Goal: Information Seeking & Learning: Learn about a topic

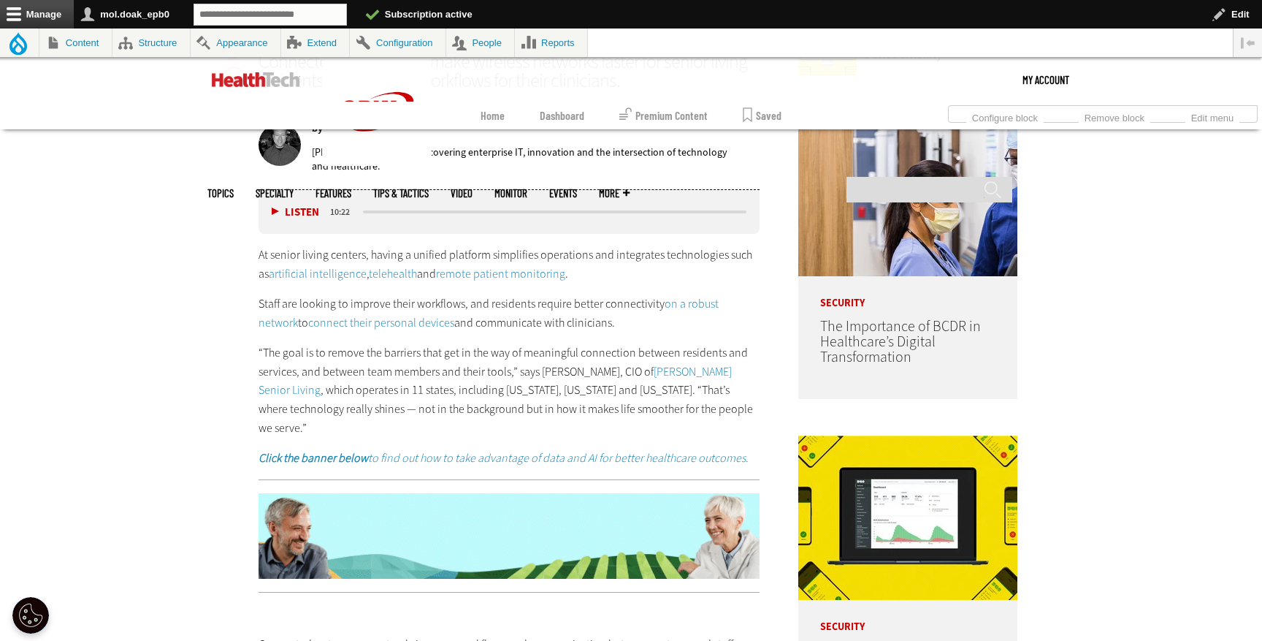
scroll to position [814, 0]
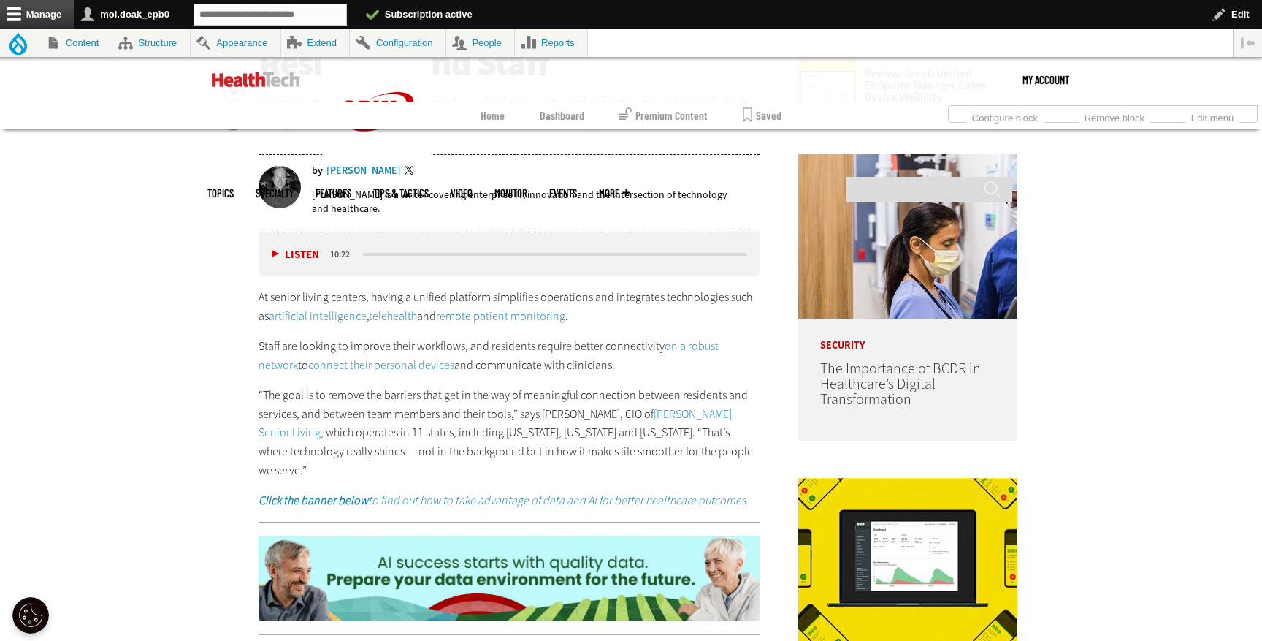
click at [310, 314] on link "artificial intelligence" at bounding box center [318, 315] width 98 height 15
click at [386, 314] on link "telehealth" at bounding box center [393, 315] width 48 height 15
click at [477, 309] on link "remote patient monitoring" at bounding box center [500, 315] width 129 height 15
click at [307, 314] on link "artificial intelligence" at bounding box center [318, 315] width 98 height 15
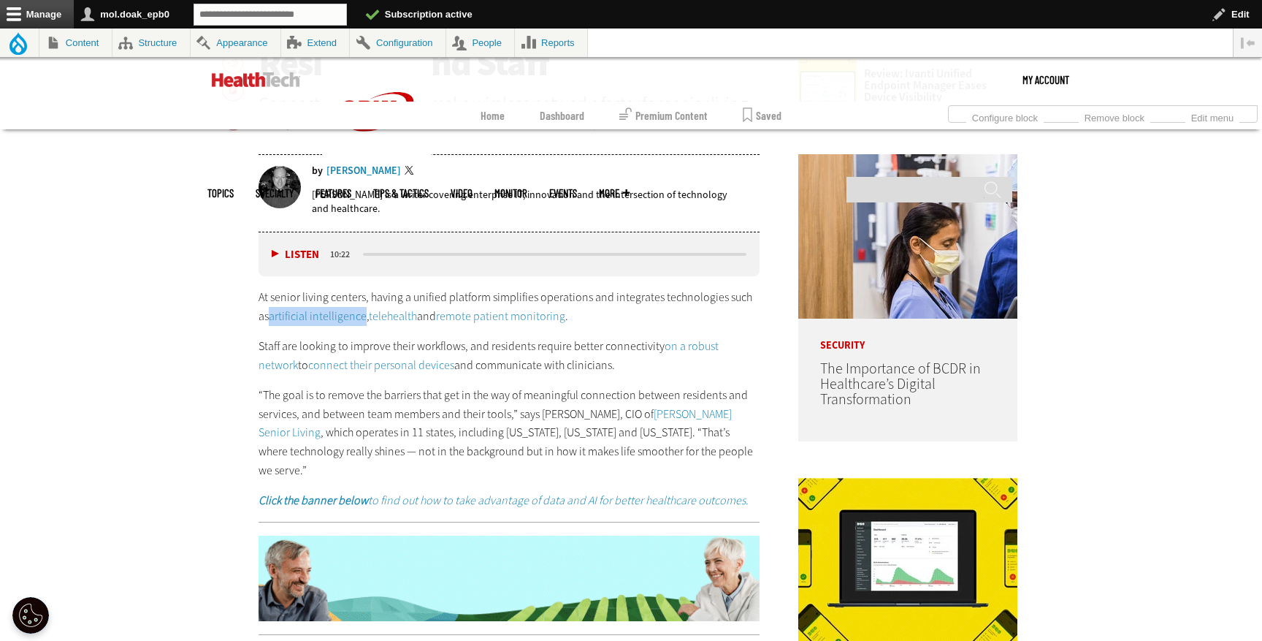
drag, startPoint x: 251, startPoint y: 316, endPoint x: 351, endPoint y: 321, distance: 100.9
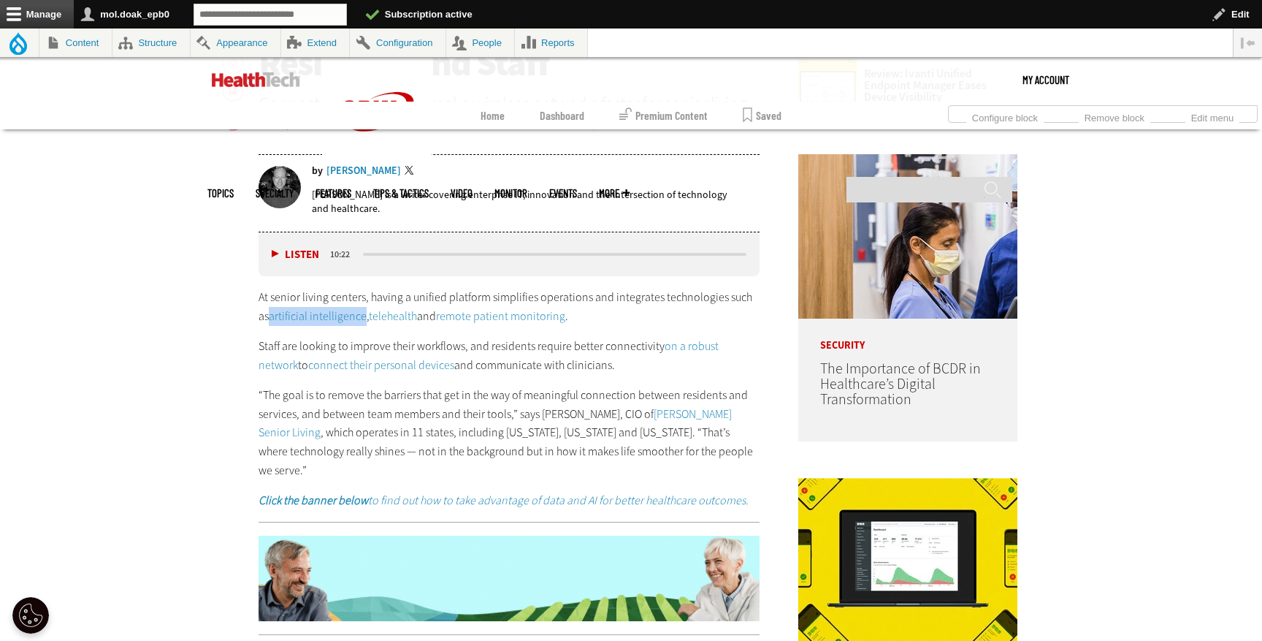
copy link "artificial intelligence"
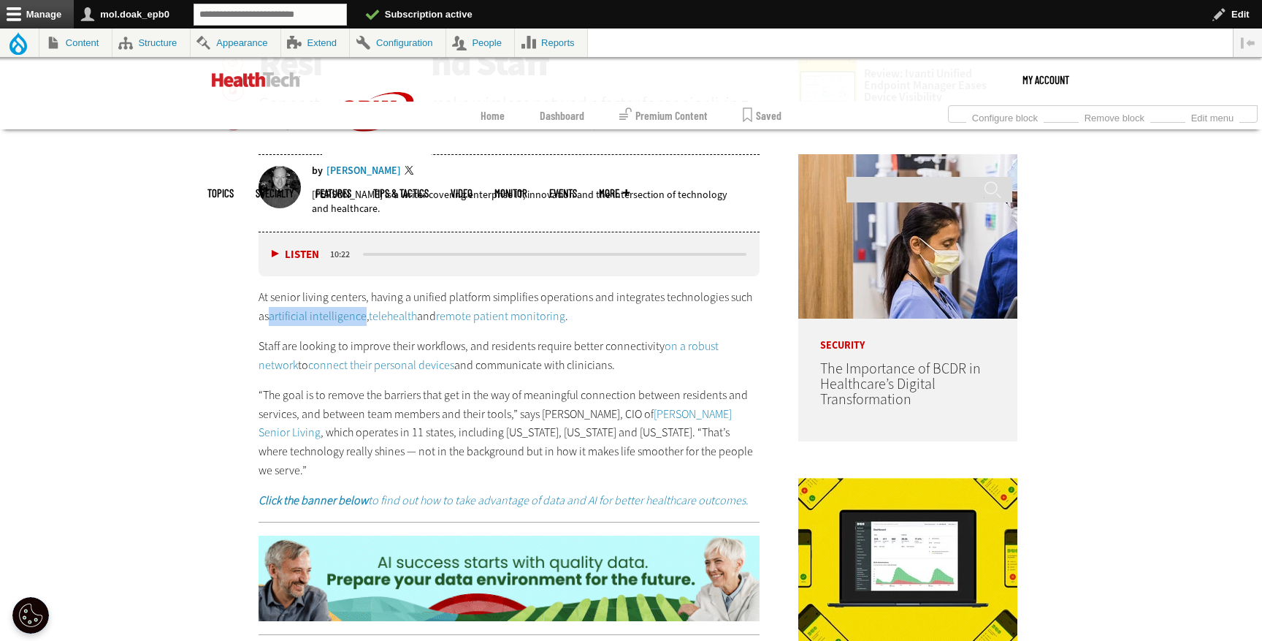
click at [694, 344] on link "on a robust network" at bounding box center [489, 355] width 460 height 34
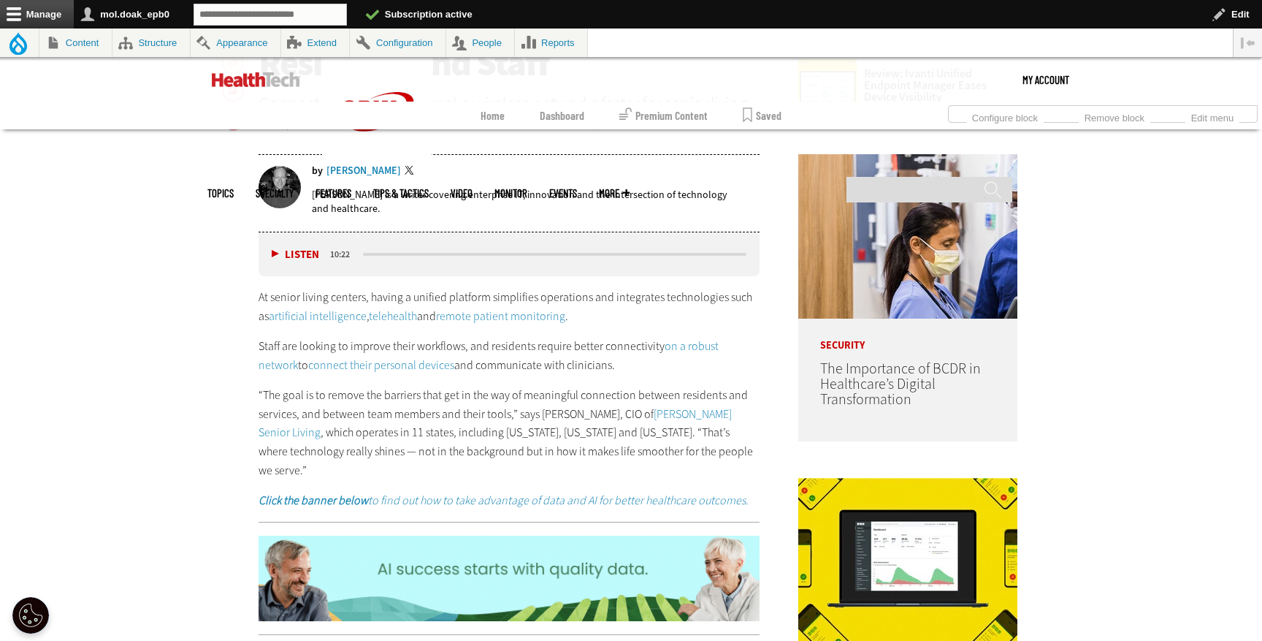
click at [356, 366] on link "connect their personal devices" at bounding box center [381, 364] width 146 height 15
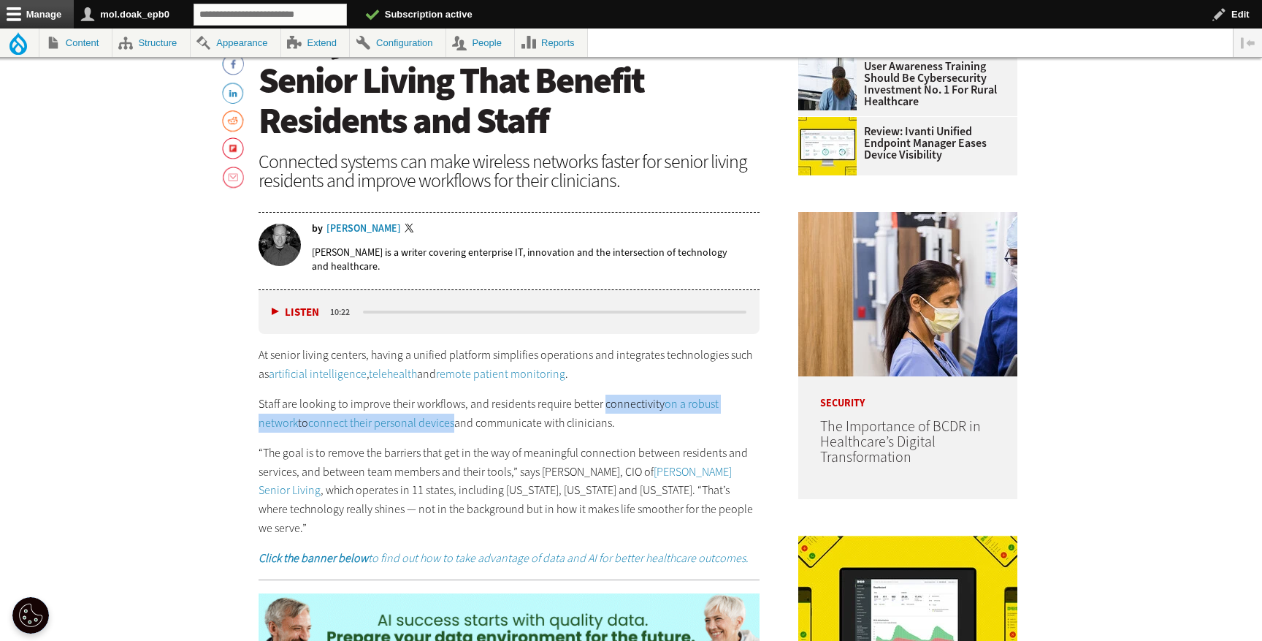
drag, startPoint x: 602, startPoint y: 405, endPoint x: 415, endPoint y: 431, distance: 188.7
click at [415, 431] on p "Staff are looking to improve their workflows, and residents require better conn…" at bounding box center [509, 412] width 501 height 37
copy p "connectivity on a robust network to connect their personal devices"
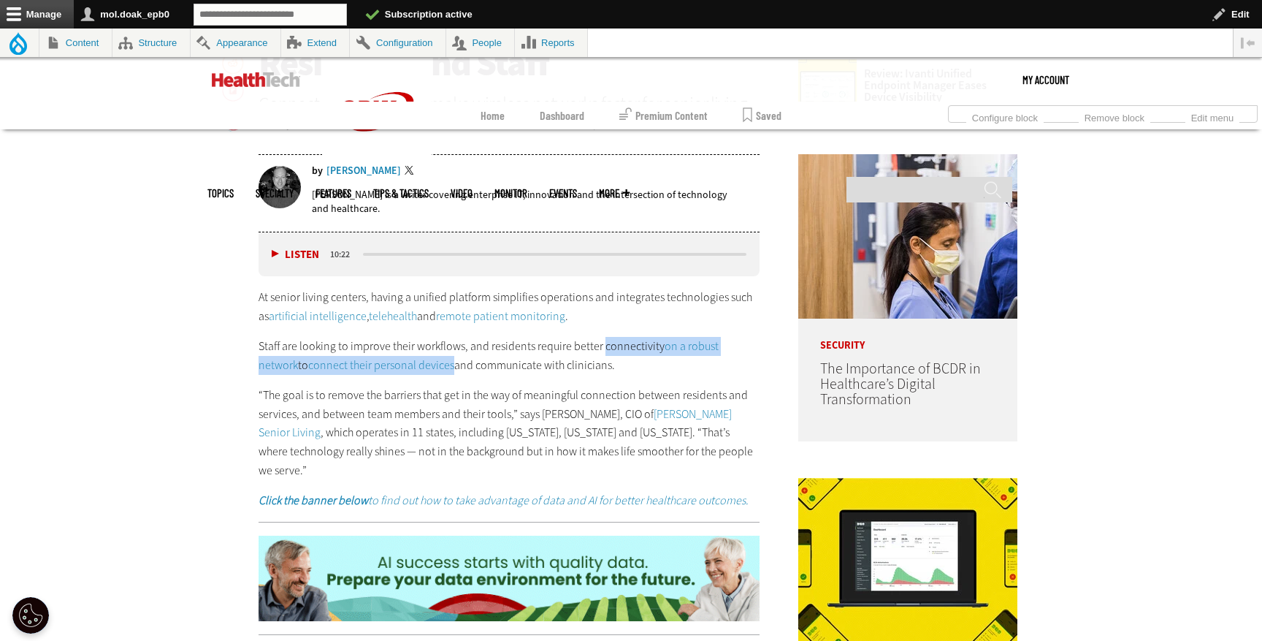
click at [698, 419] on link "[PERSON_NAME] Senior Living" at bounding box center [495, 423] width 473 height 34
click at [440, 492] on em "Click the banner below to find out how to take advantage of data and AI for bet…" at bounding box center [504, 499] width 490 height 15
click at [463, 570] on img at bounding box center [509, 578] width 501 height 86
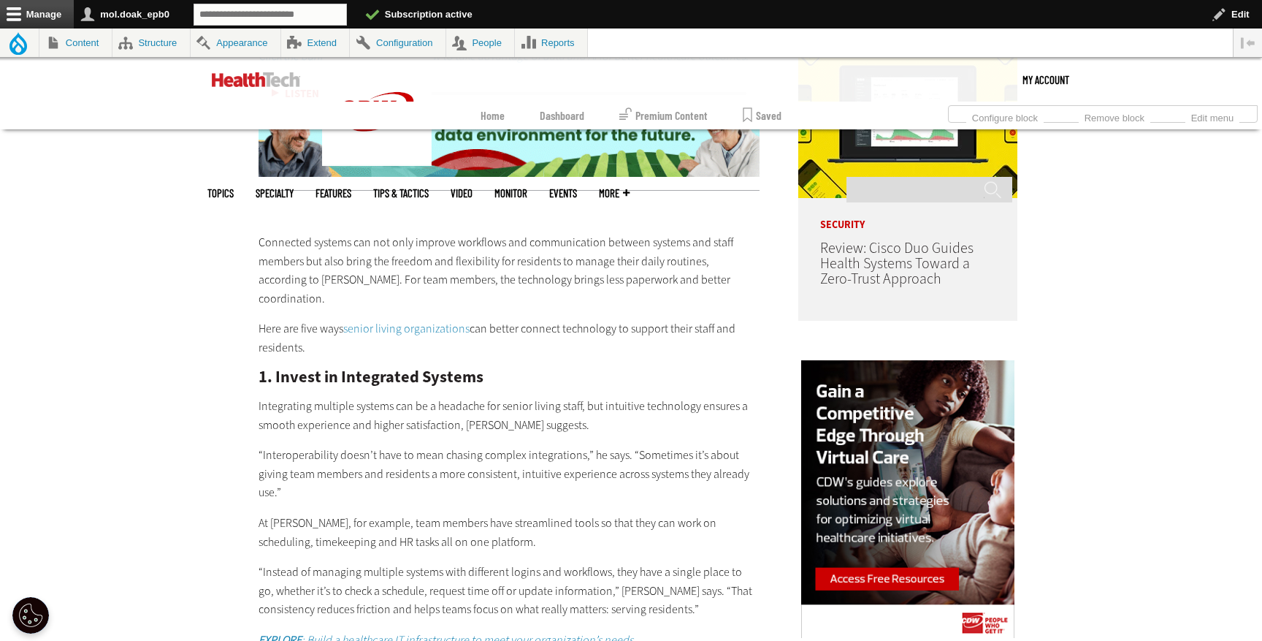
scroll to position [1252, 0]
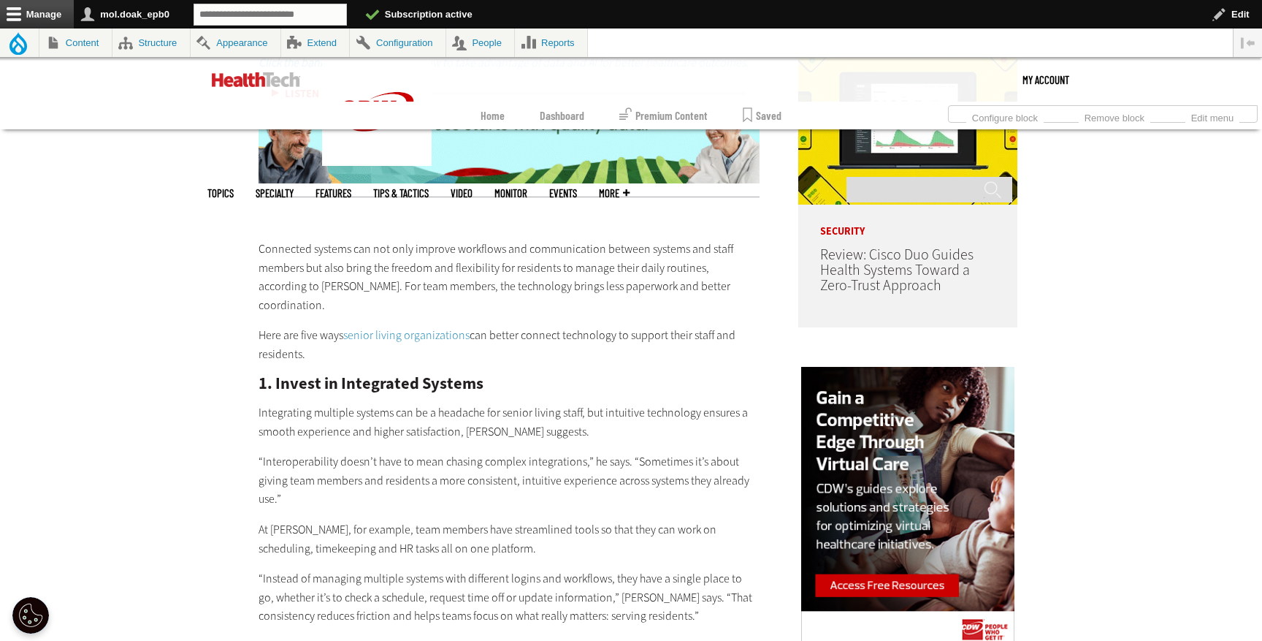
click at [425, 327] on link "senior living organizations" at bounding box center [406, 334] width 126 height 15
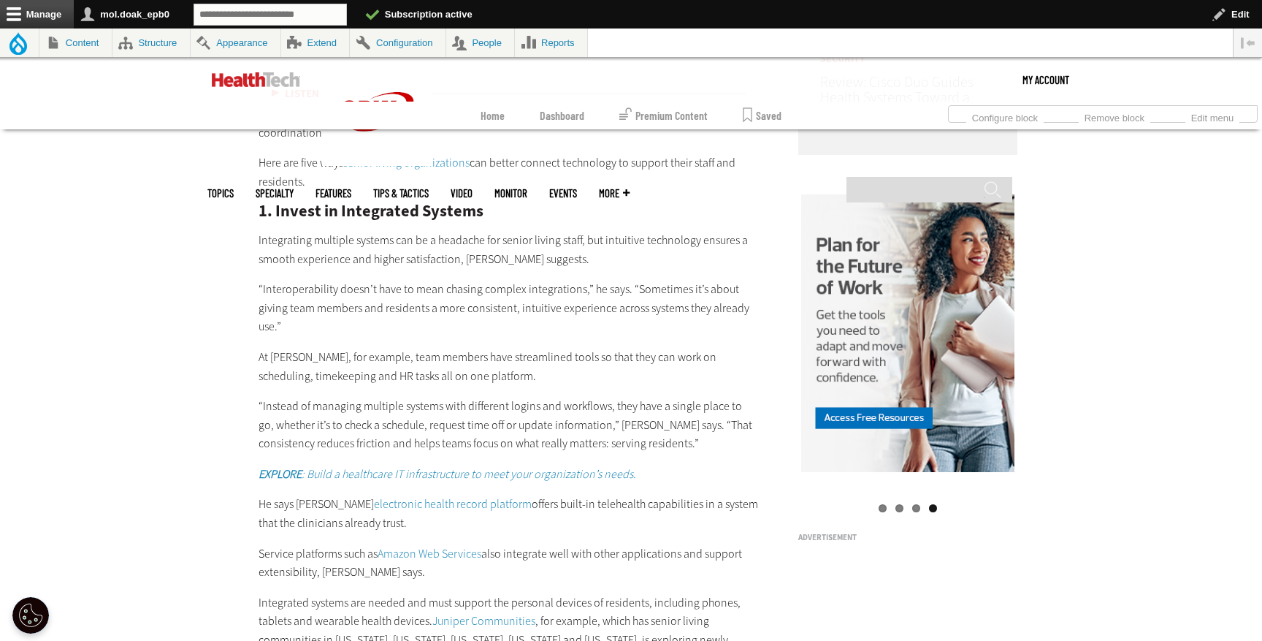
scroll to position [1438, 0]
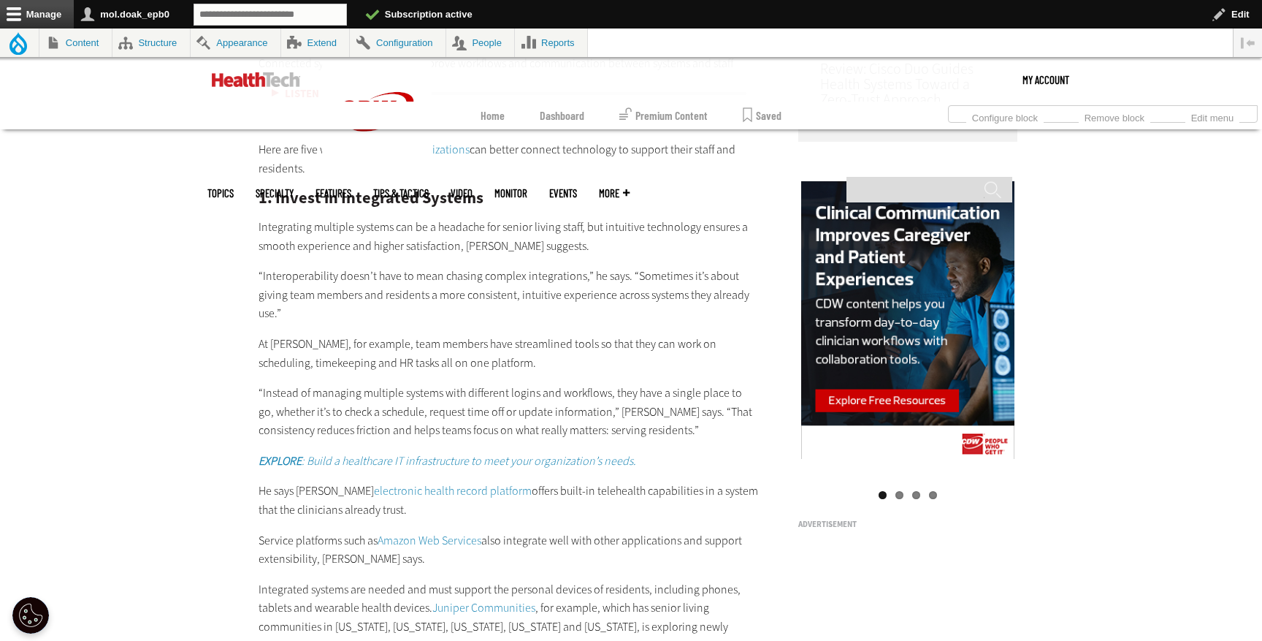
click at [513, 453] on em "EXPLORE : Build a healthcare IT infrastructure to meet your organization’s need…" at bounding box center [448, 460] width 378 height 15
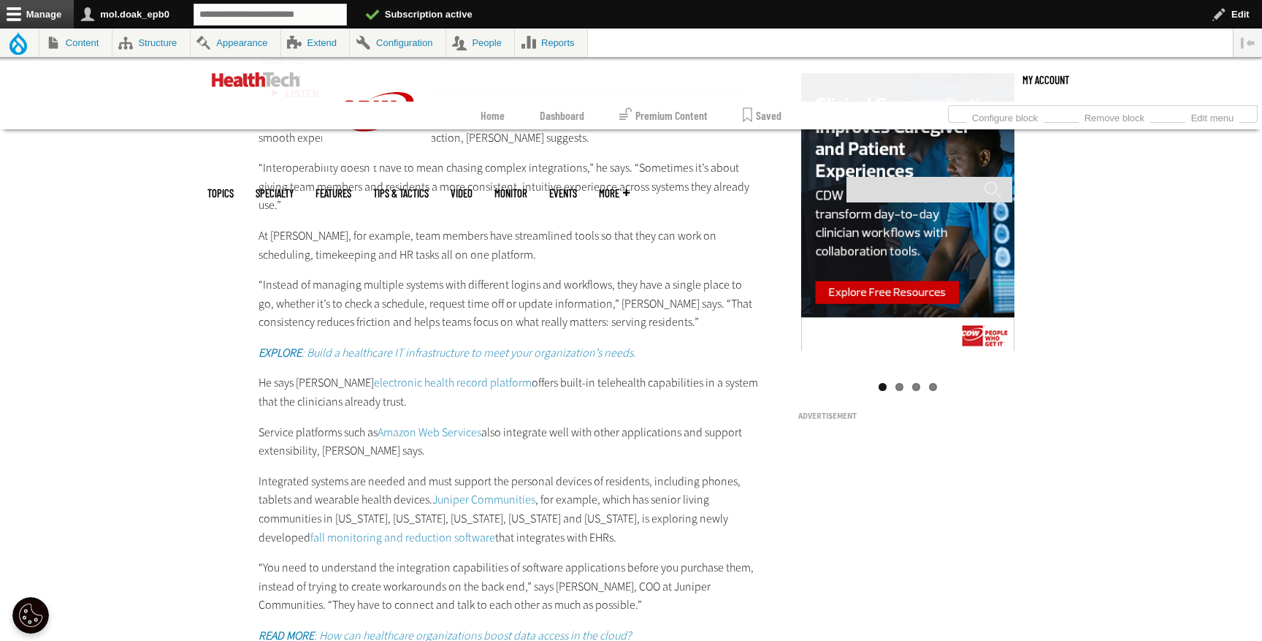
scroll to position [1572, 0]
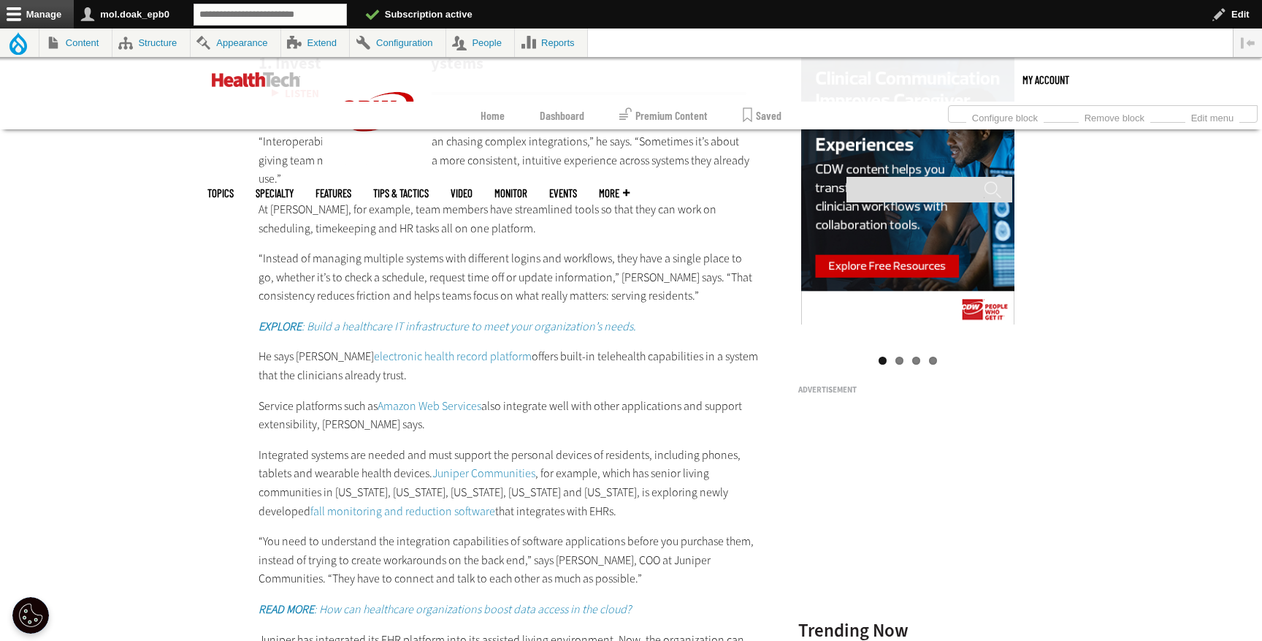
click at [433, 348] on link "electronic health record platform" at bounding box center [453, 355] width 158 height 15
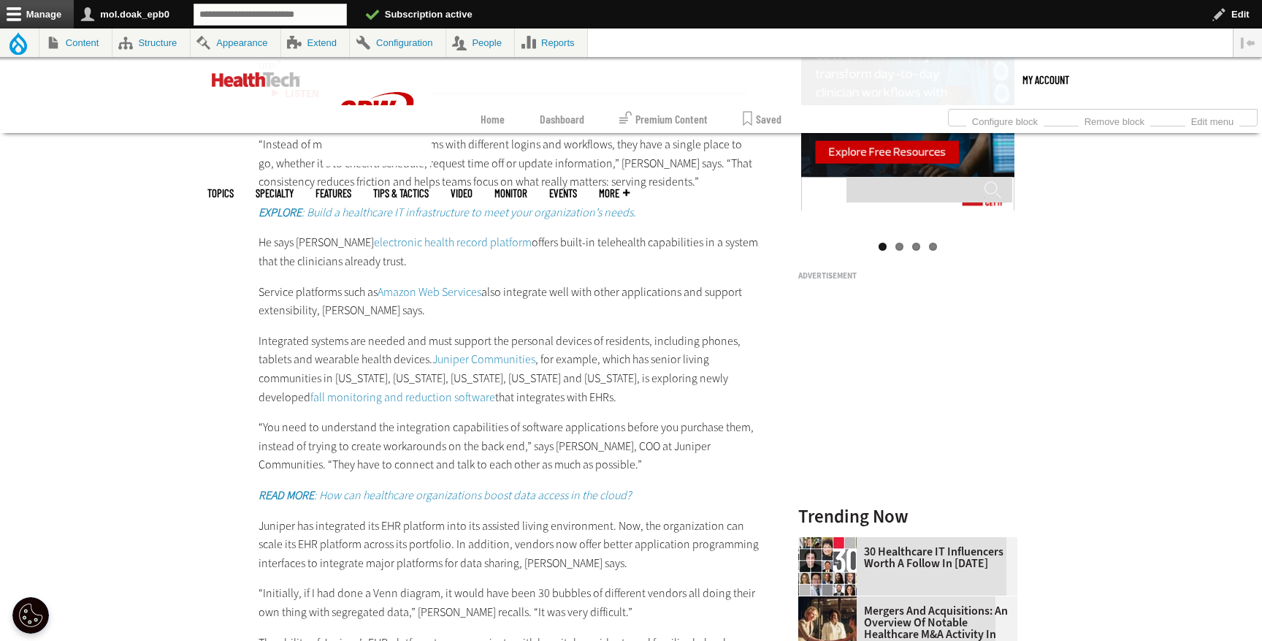
scroll to position [1730, 0]
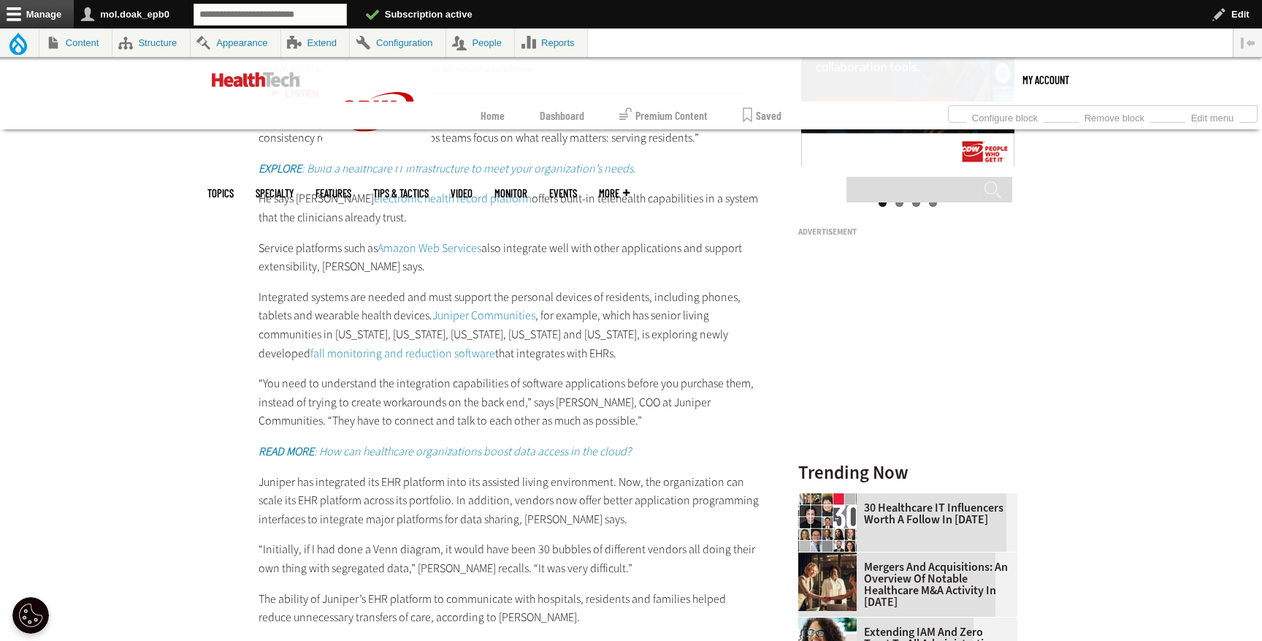
click at [436, 240] on link "Amazon Web Services" at bounding box center [430, 247] width 104 height 15
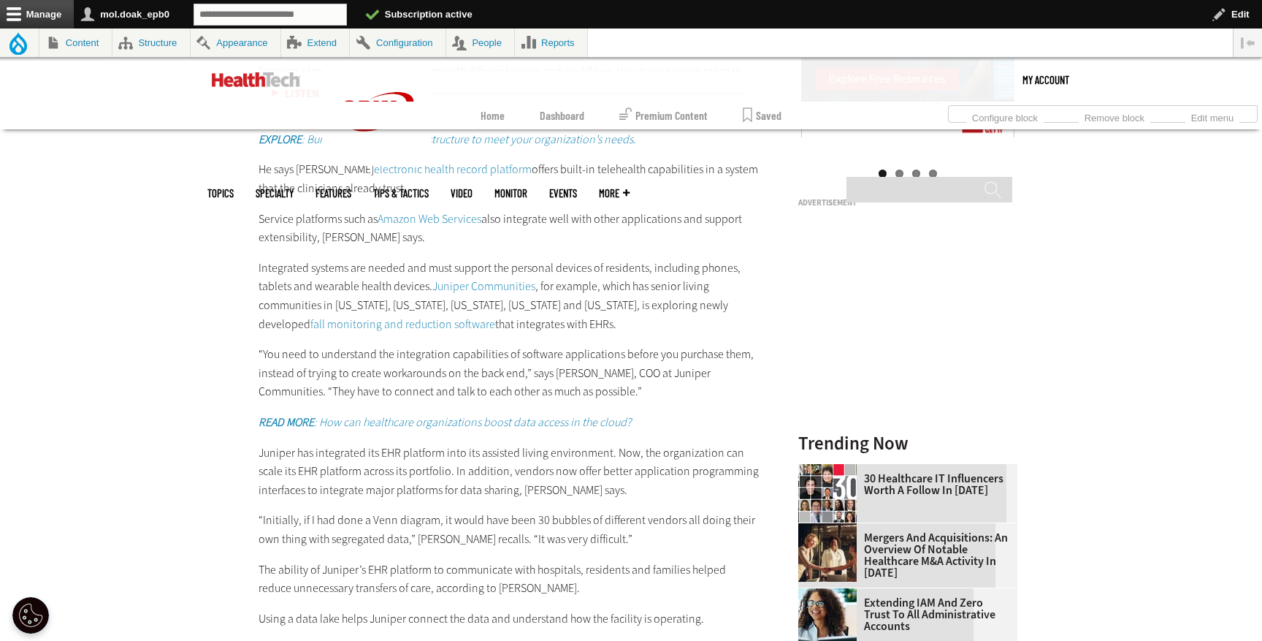
scroll to position [1763, 0]
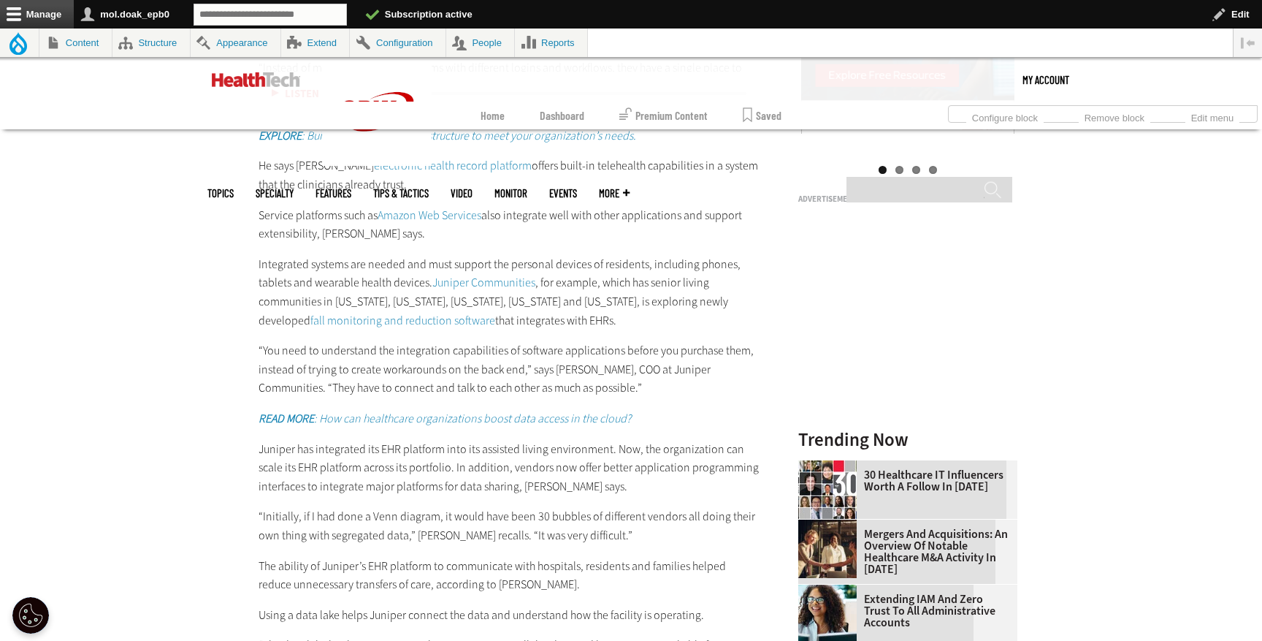
click at [469, 275] on link "Juniper Communities" at bounding box center [483, 282] width 103 height 15
click at [389, 313] on link "fall monitoring and reduction software" at bounding box center [402, 320] width 185 height 15
click at [397, 411] on em "READ MORE : How can healthcare organizations boost data access in the cloud?" at bounding box center [445, 418] width 373 height 15
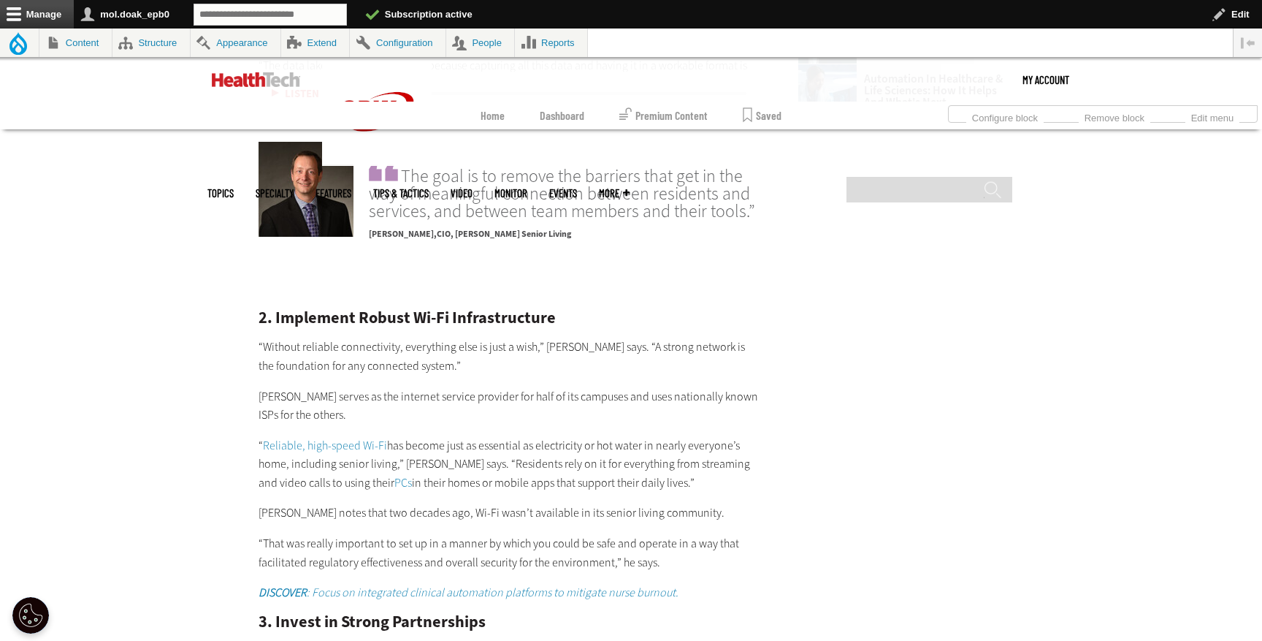
scroll to position [2384, 0]
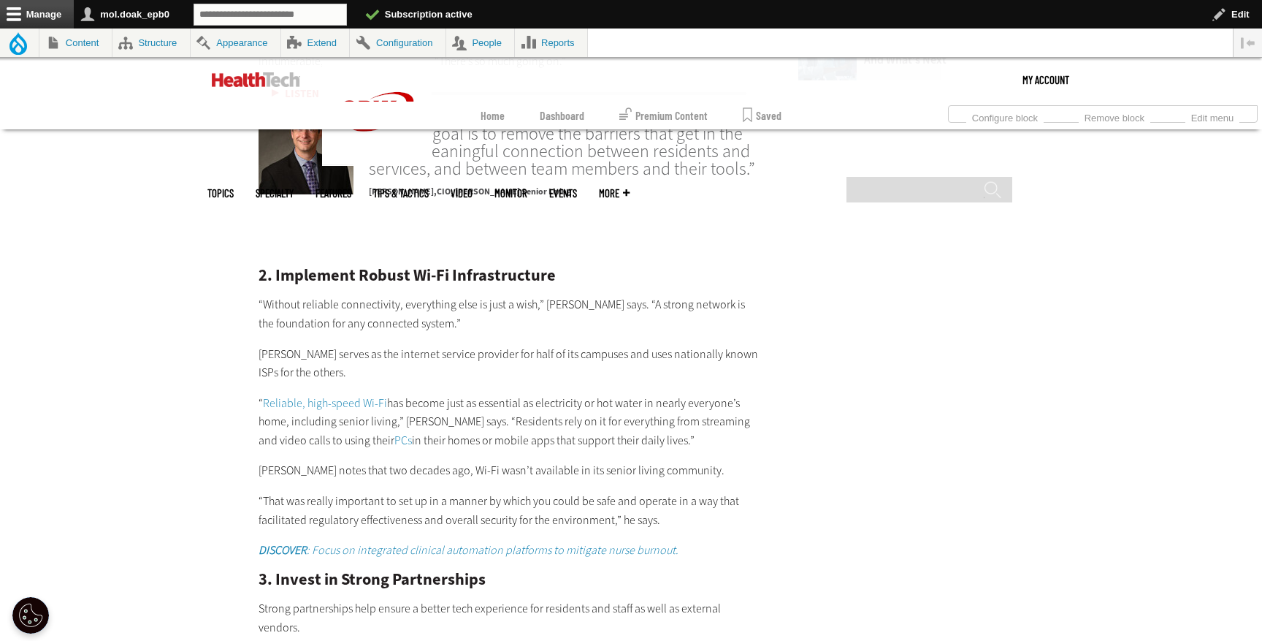
click at [358, 395] on link "Reliable, high-speed Wi-Fi" at bounding box center [325, 402] width 124 height 15
click at [394, 432] on link "PCs" at bounding box center [403, 439] width 18 height 15
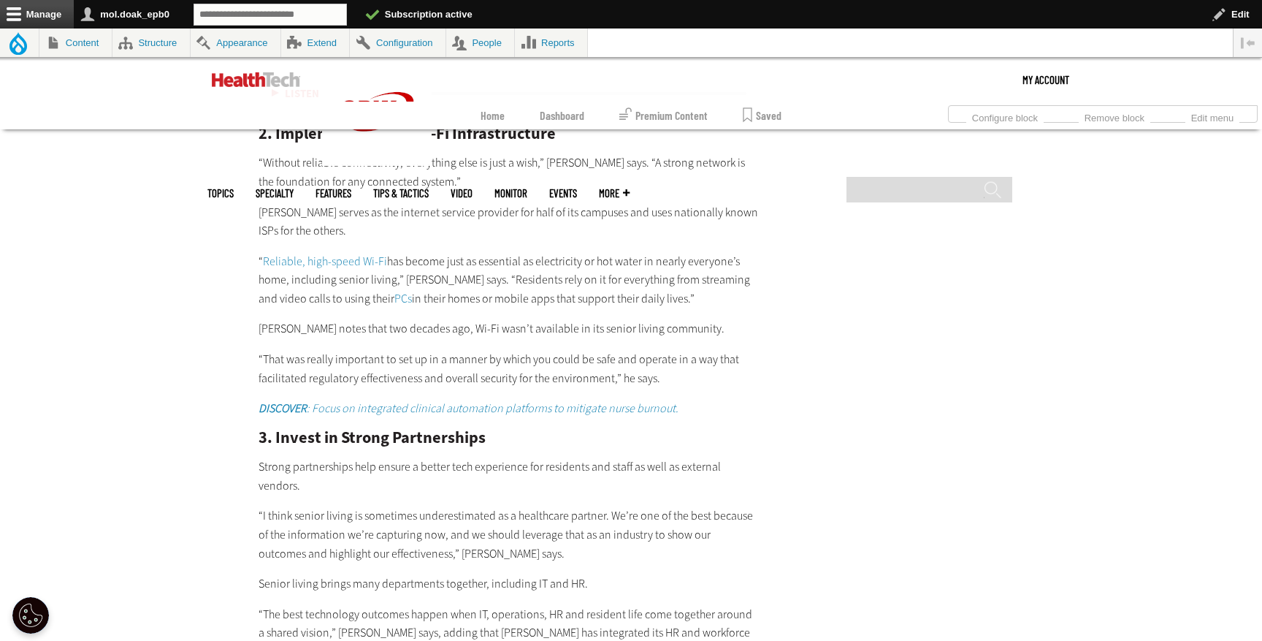
scroll to position [2571, 0]
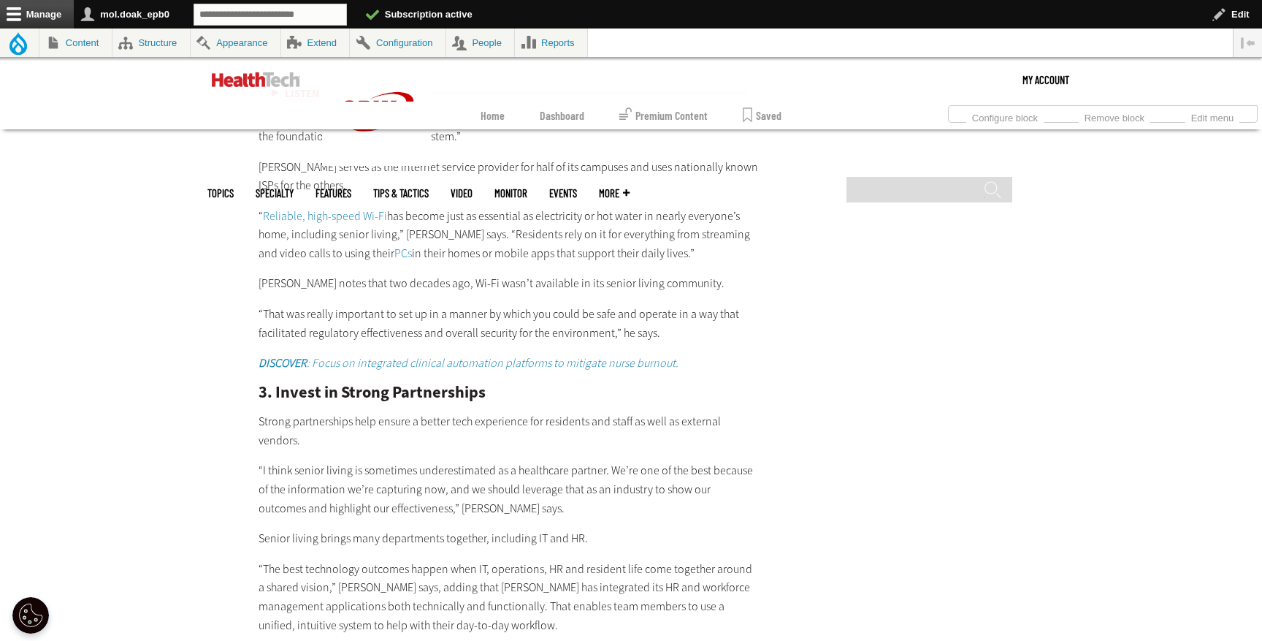
click at [502, 355] on em "DISCOVER : Focus on integrated clinical automation platforms to mitigate nurse …" at bounding box center [469, 362] width 420 height 15
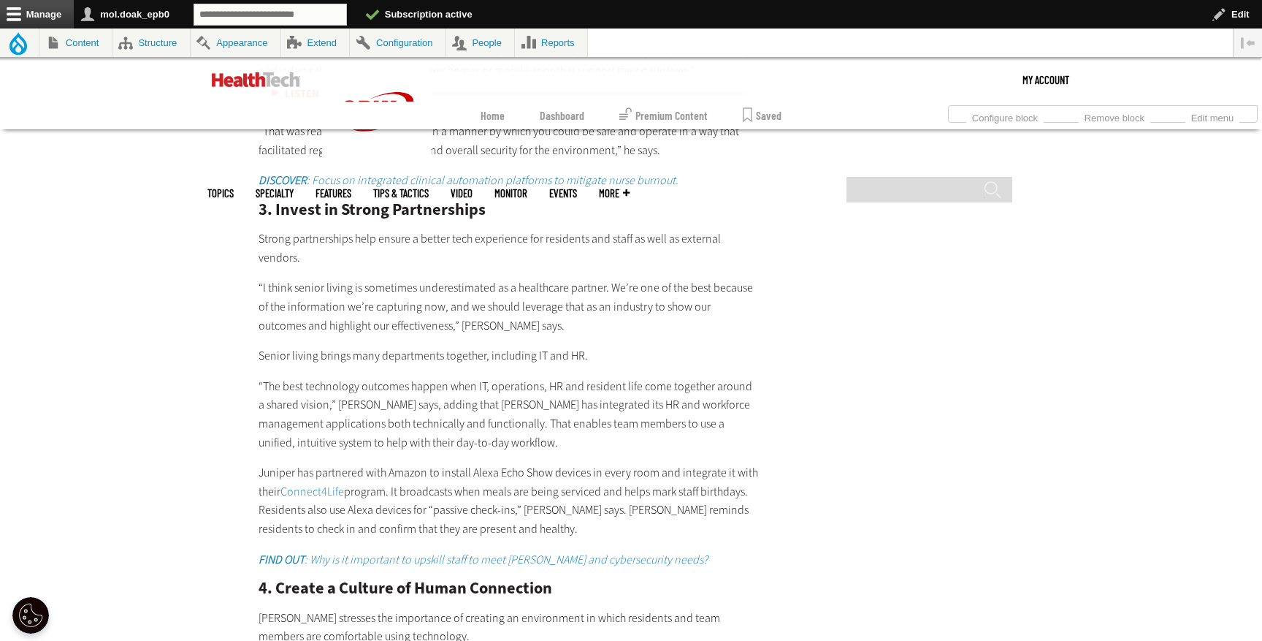
scroll to position [2767, 0]
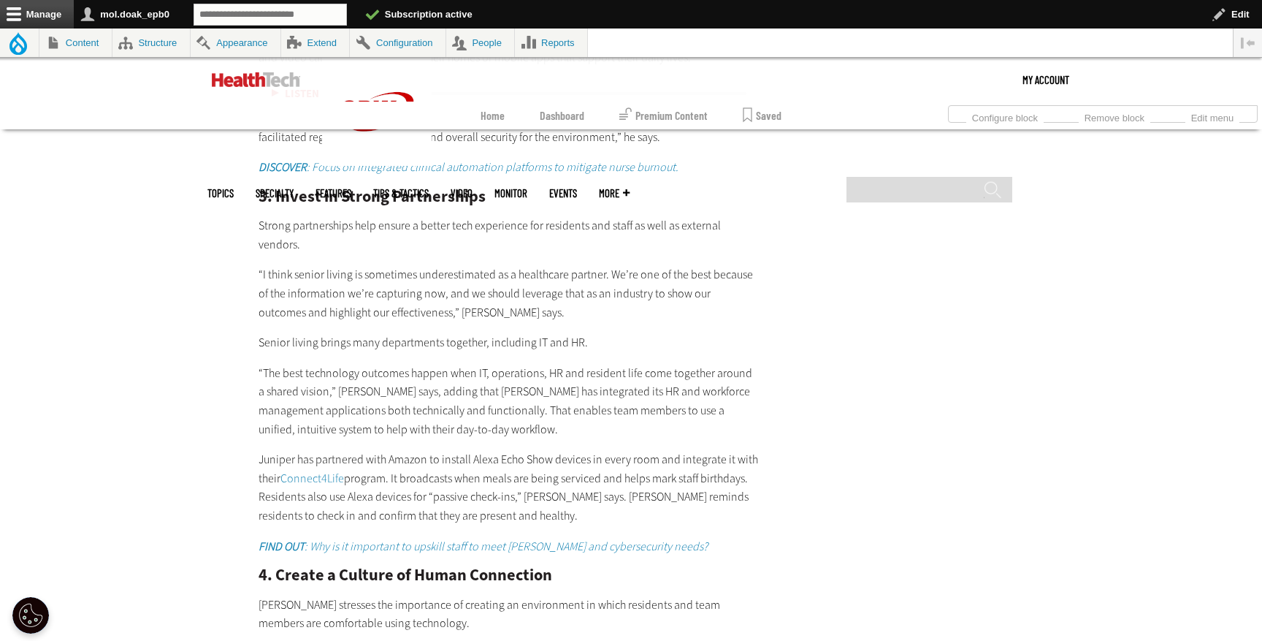
click at [324, 470] on link "Connect4Life" at bounding box center [313, 477] width 64 height 15
click at [403, 538] on em "FIND OUT : Why is it important to upskill staff to meet AI and cybersecurity ne…" at bounding box center [483, 545] width 449 height 15
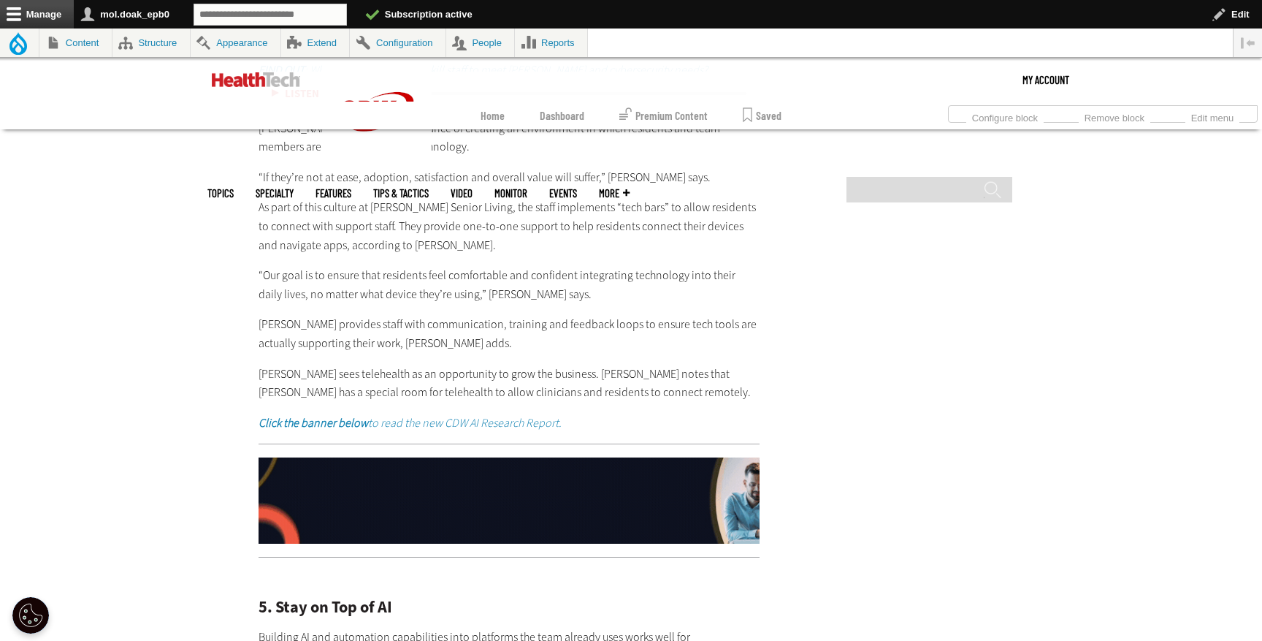
scroll to position [3242, 0]
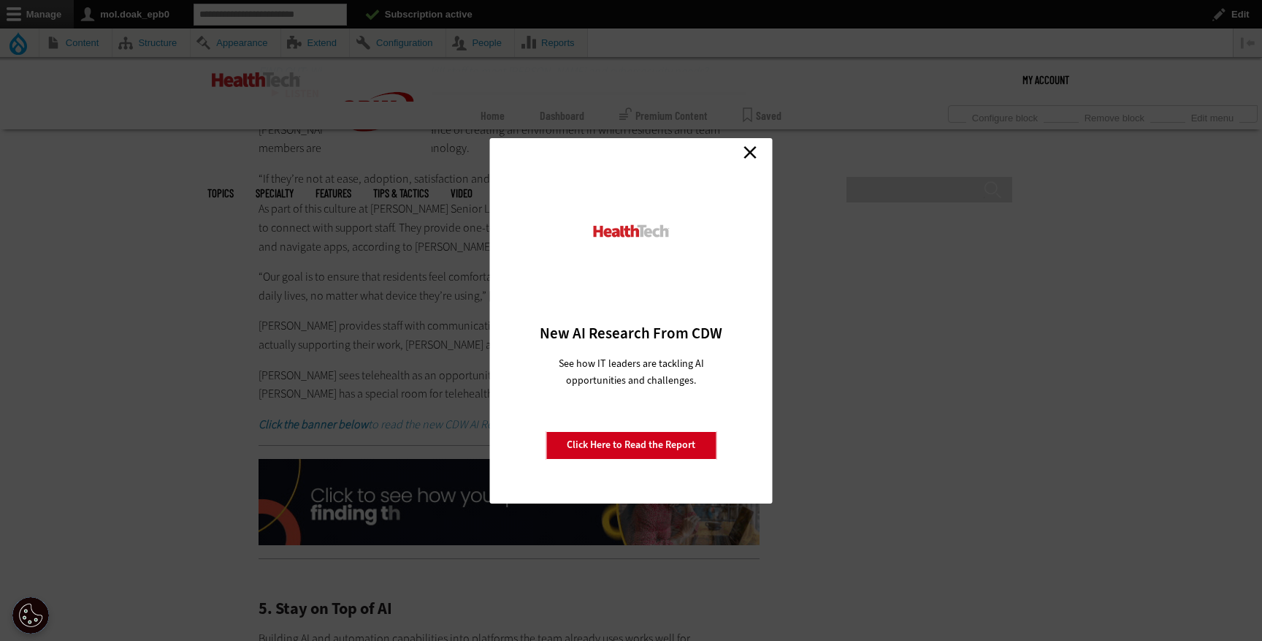
click at [750, 150] on link "Close" at bounding box center [750, 153] width 22 height 22
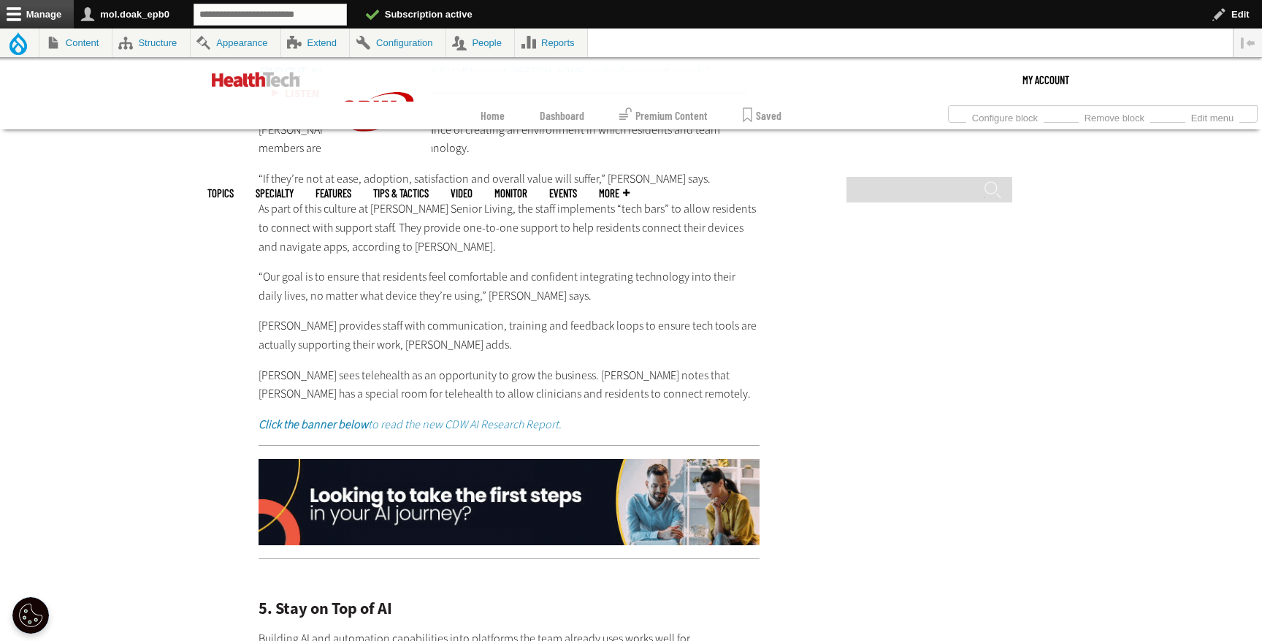
click at [405, 416] on em "Click the banner below to read the new CDW AI Research Report." at bounding box center [410, 423] width 303 height 15
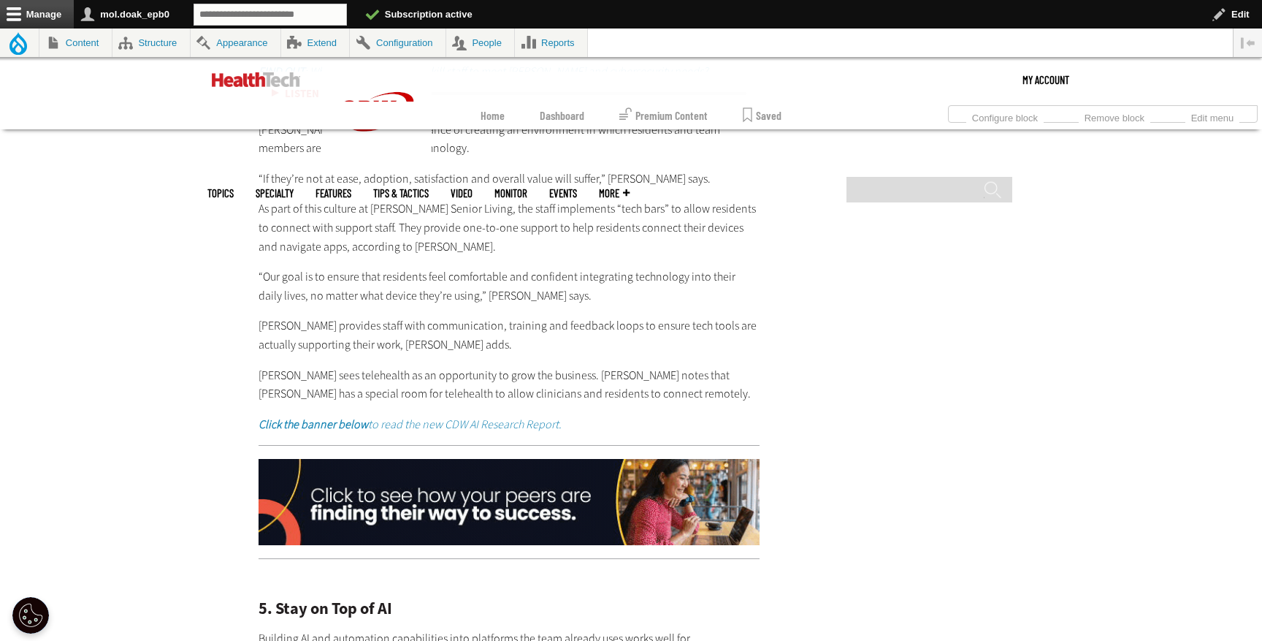
click at [449, 473] on img at bounding box center [509, 502] width 501 height 86
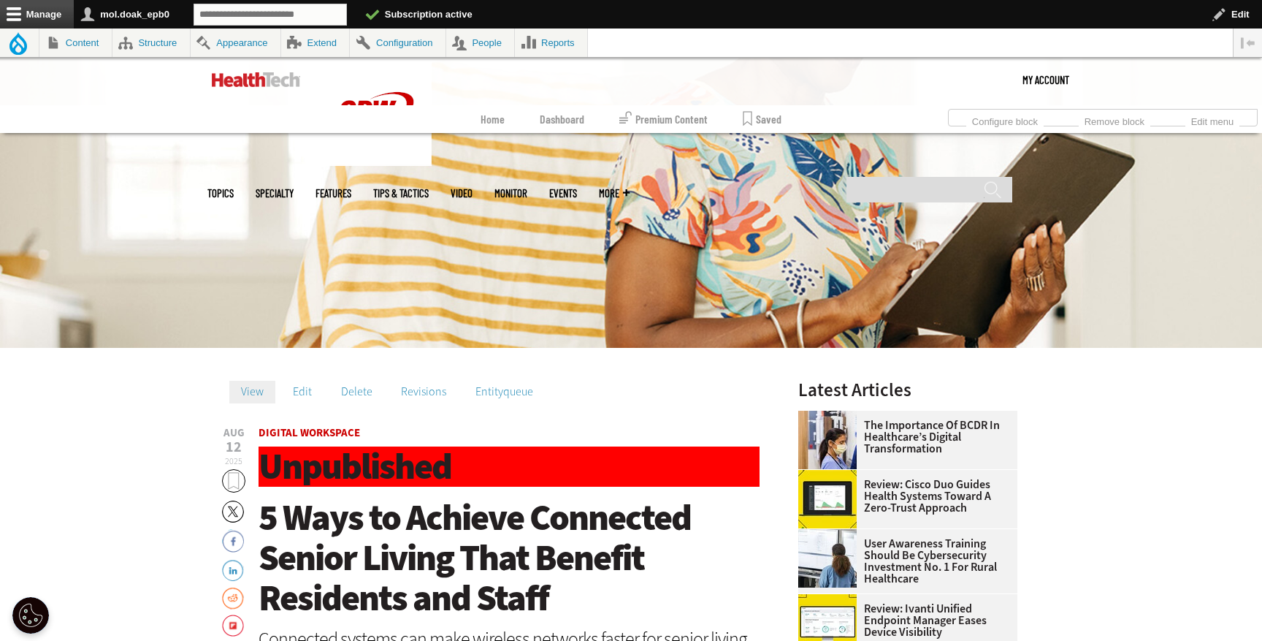
scroll to position [347, 0]
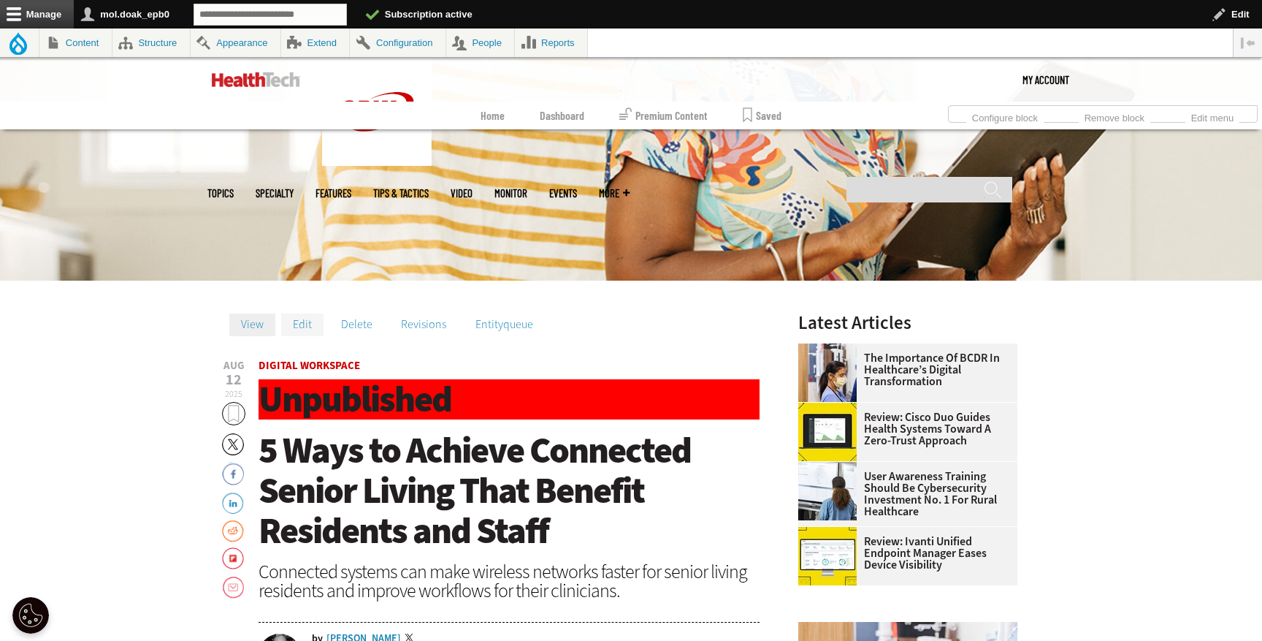
click at [295, 324] on link "Edit" at bounding box center [302, 324] width 42 height 22
